Goal: Information Seeking & Learning: Learn about a topic

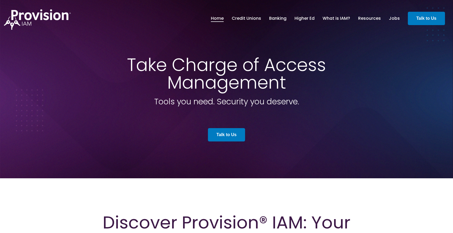
click at [336, 48] on span at bounding box center [226, 89] width 453 height 179
click at [423, 89] on span at bounding box center [226, 89] width 453 height 179
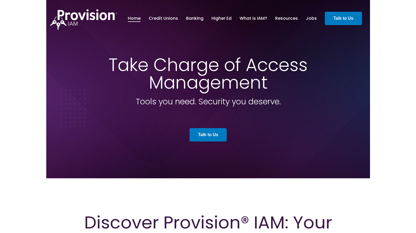
scroll to position [0, 0]
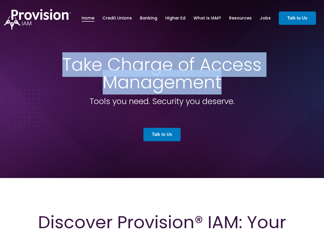
drag, startPoint x: 63, startPoint y: 65, endPoint x: 219, endPoint y: 82, distance: 157.5
click at [219, 82] on span "Take Charge of Access Management" at bounding box center [161, 73] width 199 height 42
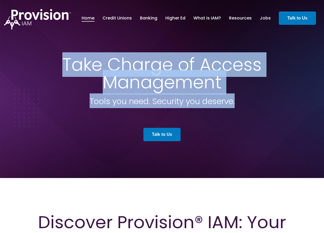
drag, startPoint x: 195, startPoint y: 103, endPoint x: 63, endPoint y: 63, distance: 137.6
click at [63, 63] on div "Take Charge of Access Management Tools you need. Security you deserve. Talk to …" at bounding box center [162, 101] width 305 height 91
click at [63, 63] on span "Take Charge of Access Management" at bounding box center [161, 73] width 199 height 42
drag, startPoint x: 62, startPoint y: 62, endPoint x: 239, endPoint y: 104, distance: 182.5
click at [239, 104] on div "Take Charge of Access Management Tools you need. Security you deserve. Talk to …" at bounding box center [162, 101] width 305 height 91
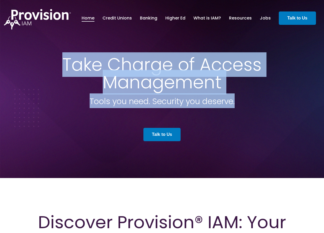
click at [239, 104] on h2 "Tools you need. Security you deserve." at bounding box center [162, 101] width 305 height 15
drag, startPoint x: 240, startPoint y: 103, endPoint x: 53, endPoint y: 66, distance: 190.3
click at [53, 66] on div "Take Charge of Access Management Tools you need. Security you deserve. Talk to …" at bounding box center [162, 101] width 305 height 91
click at [109, 67] on span "Take Charge of Access Management" at bounding box center [161, 73] width 199 height 42
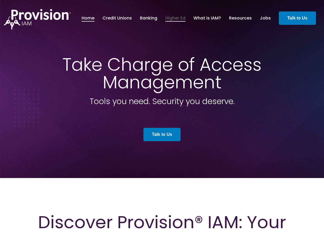
click at [174, 19] on link "Higher Ed" at bounding box center [175, 18] width 20 height 9
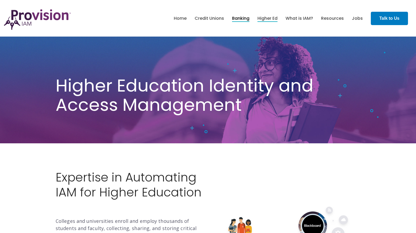
click at [242, 20] on link "Banking" at bounding box center [240, 18] width 17 height 9
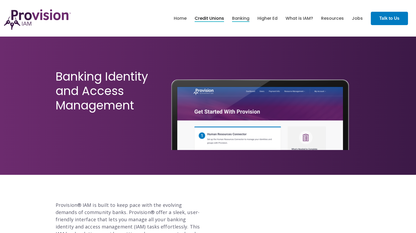
click at [203, 19] on link "Credit Unions" at bounding box center [209, 18] width 29 height 9
